Goal: Use online tool/utility: Use online tool/utility

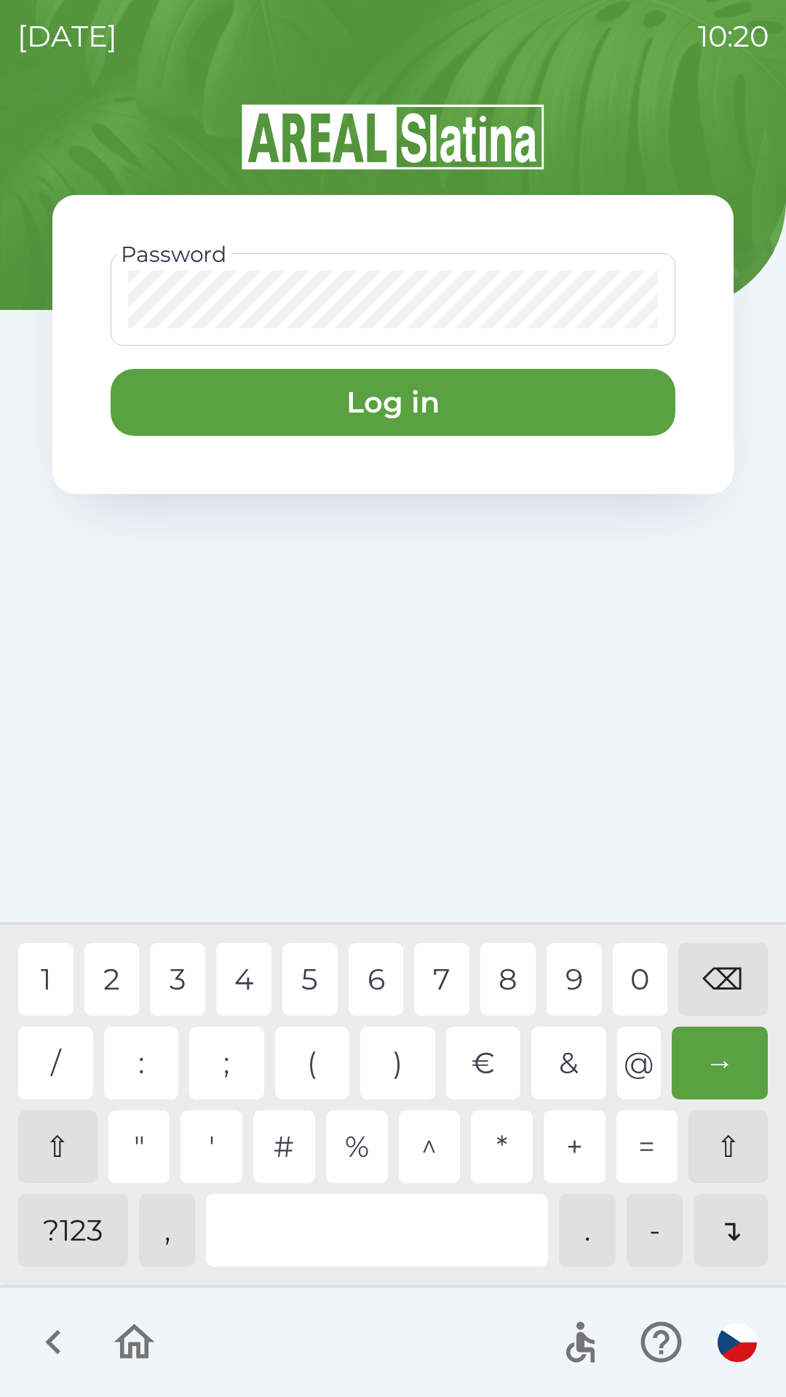
click at [41, 978] on div "1" at bounding box center [45, 979] width 55 height 73
click at [117, 982] on div "2" at bounding box center [111, 979] width 55 height 73
click at [238, 982] on div "4" at bounding box center [243, 979] width 55 height 73
click at [445, 966] on div "7" at bounding box center [441, 979] width 55 height 73
click at [186, 399] on button "Log in" at bounding box center [393, 402] width 565 height 67
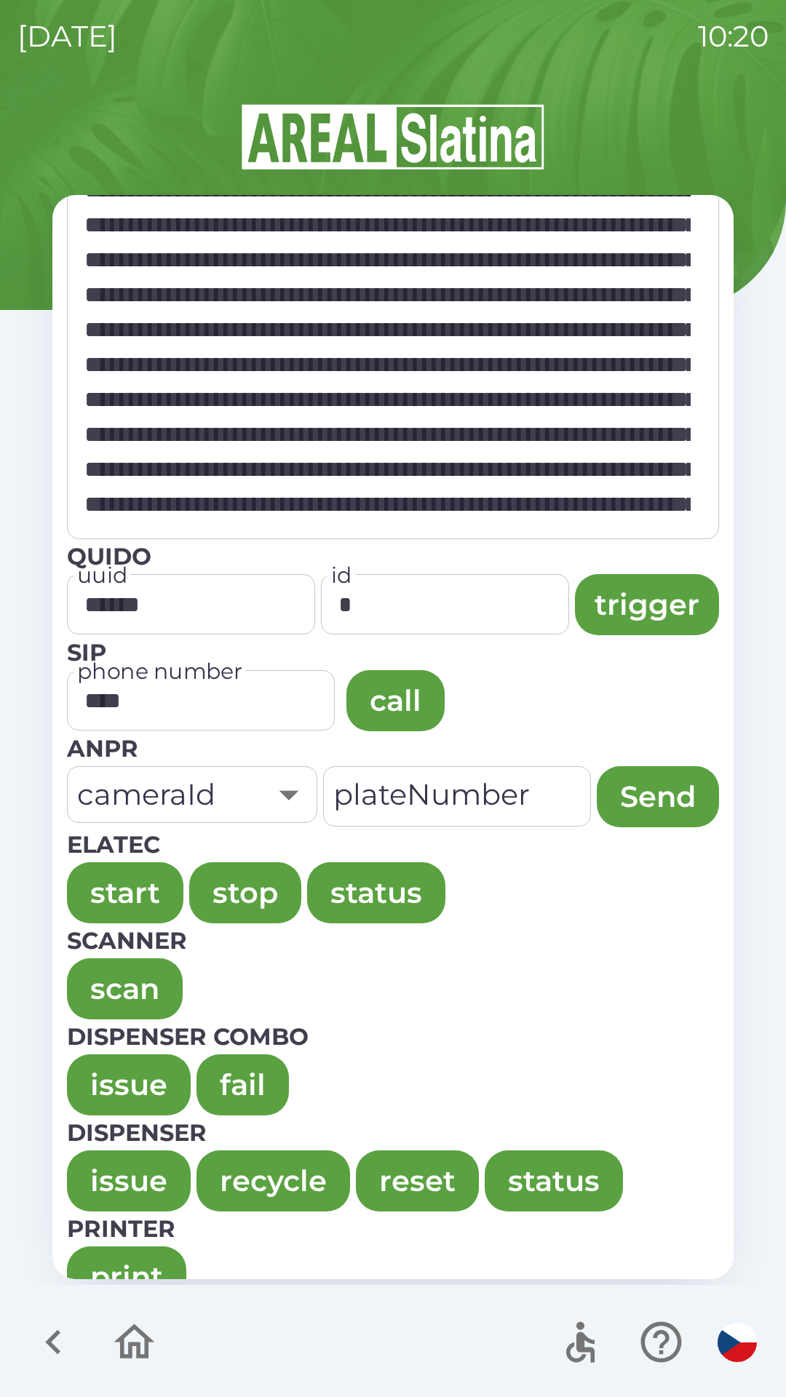
scroll to position [98, 0]
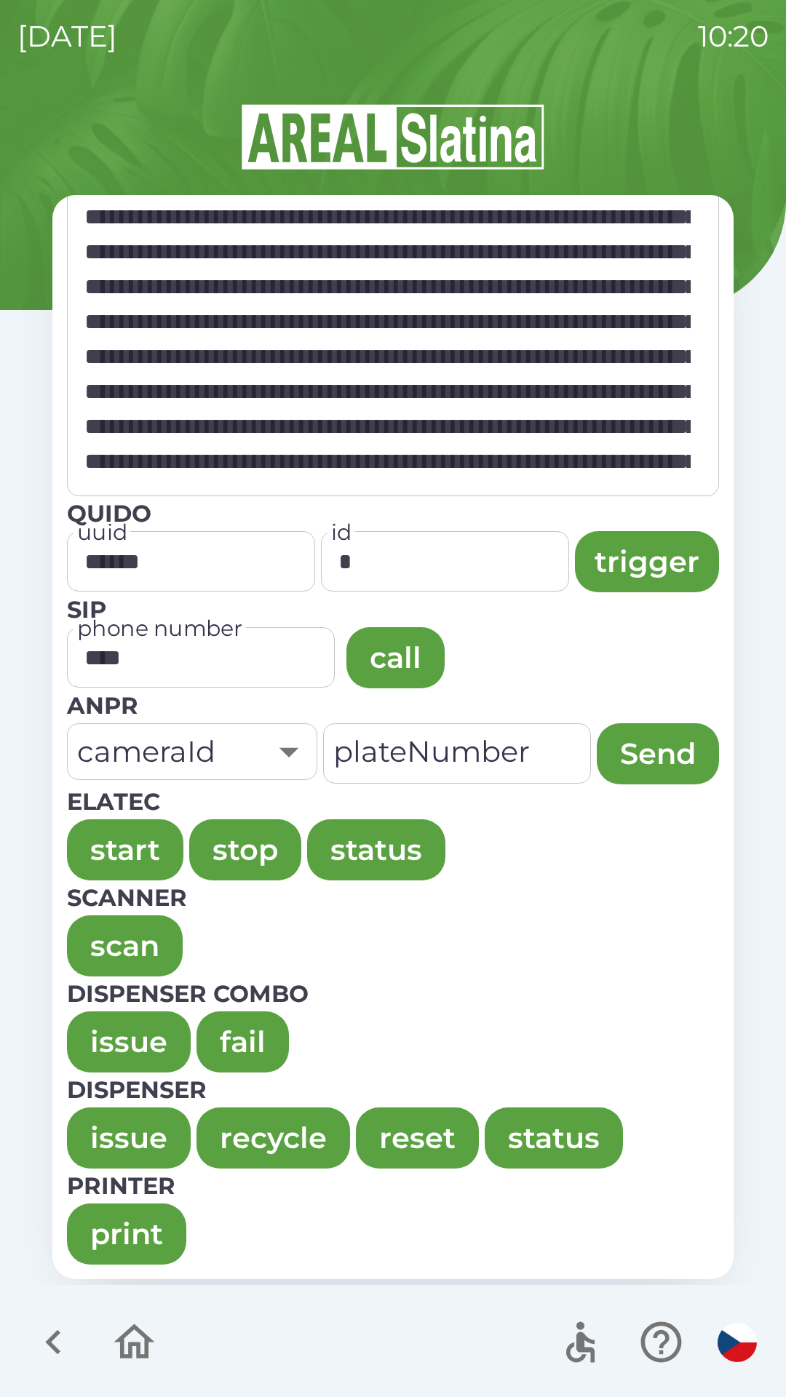
click at [116, 1027] on button "issue" at bounding box center [129, 1041] width 124 height 61
click at [98, 1029] on button "issue" at bounding box center [129, 1041] width 124 height 61
type textarea "**********"
